Goal: Find specific fact: Locate a discrete piece of known information

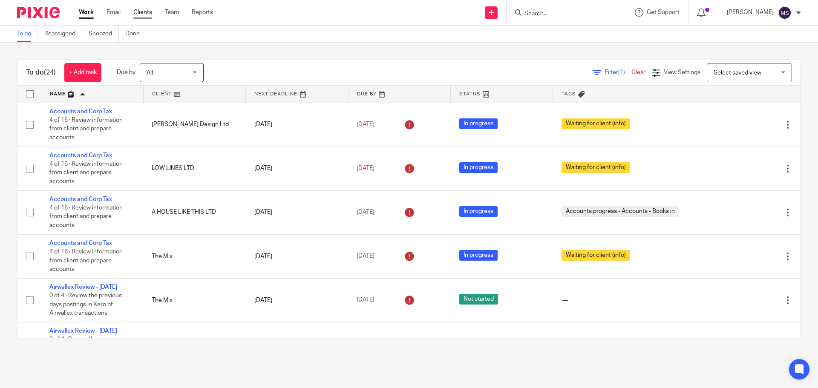
scroll to position [114, 0]
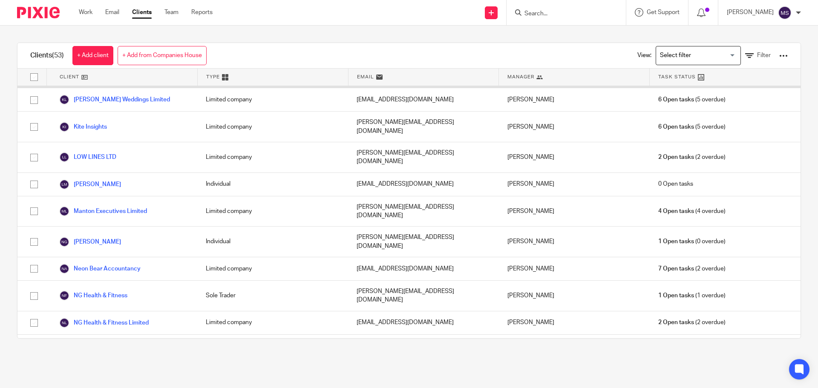
scroll to position [512, 0]
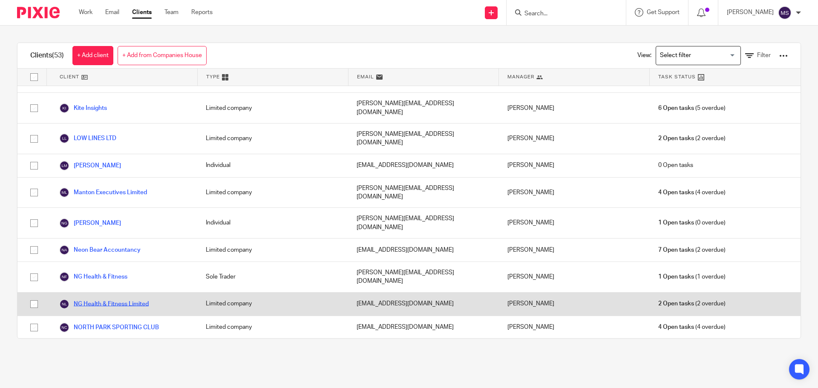
click at [109, 299] on link "NG Health & Fitness Limited" at bounding box center [104, 304] width 90 height 10
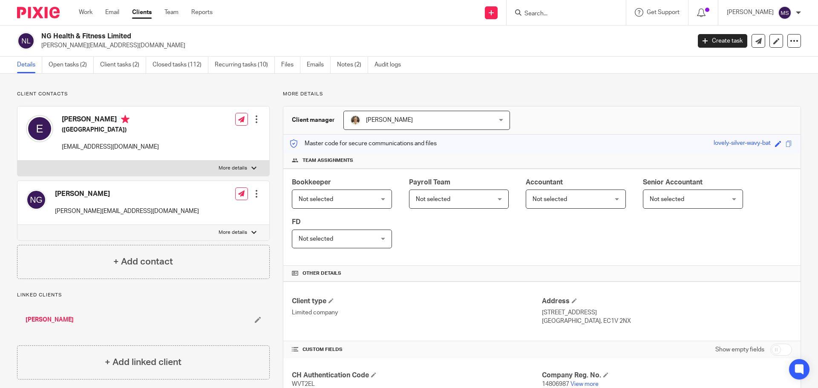
click at [338, 61] on ul "Details Open tasks (2) Client tasks (2) Closed tasks (112) Recurring tasks (10)…" at bounding box center [215, 65] width 397 height 17
click at [349, 64] on link "Notes (2)" at bounding box center [352, 65] width 31 height 17
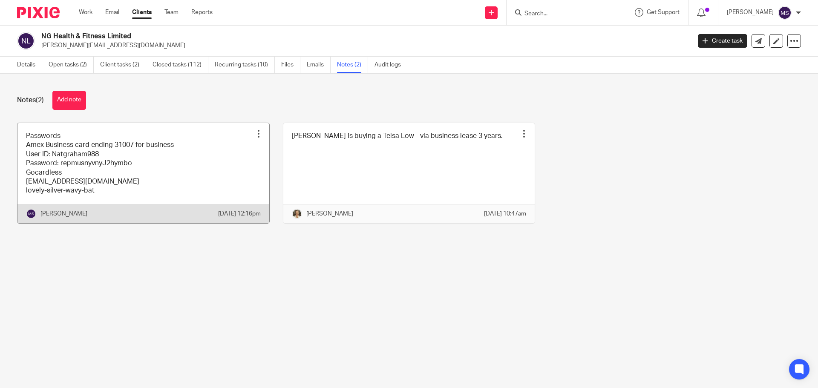
click at [54, 165] on link at bounding box center [143, 173] width 252 height 100
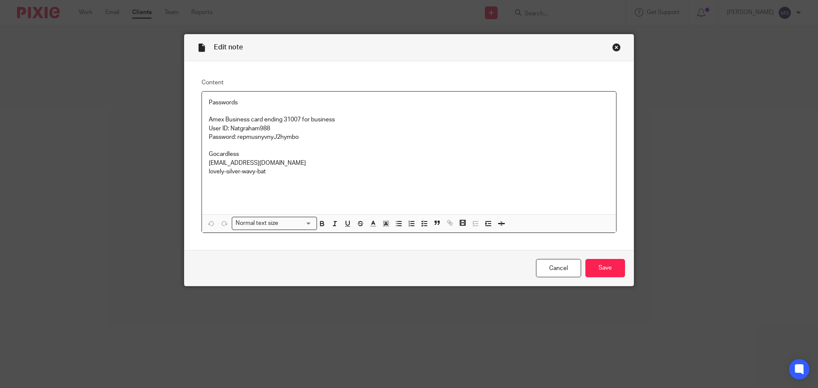
click at [236, 136] on p "Password: repmusnyvnyJ2hymbo" at bounding box center [409, 137] width 401 height 9
drag, startPoint x: 235, startPoint y: 136, endPoint x: 301, endPoint y: 138, distance: 66.1
click at [301, 138] on p "Password: repmusnyvnyJ2hymbo" at bounding box center [409, 137] width 401 height 9
copy p "repmusnyvnyJ2hymbo"
click at [615, 47] on div "Close this dialog window" at bounding box center [617, 47] width 9 height 9
